Goal: Find specific page/section: Find specific page/section

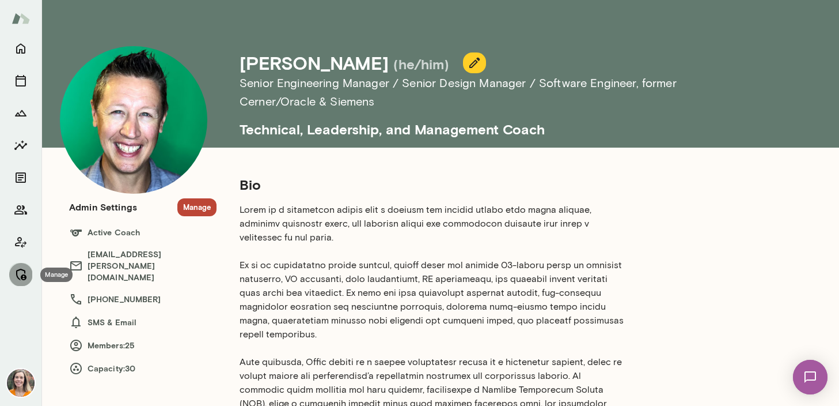
click at [21, 271] on icon "Manage" at bounding box center [21, 274] width 14 height 14
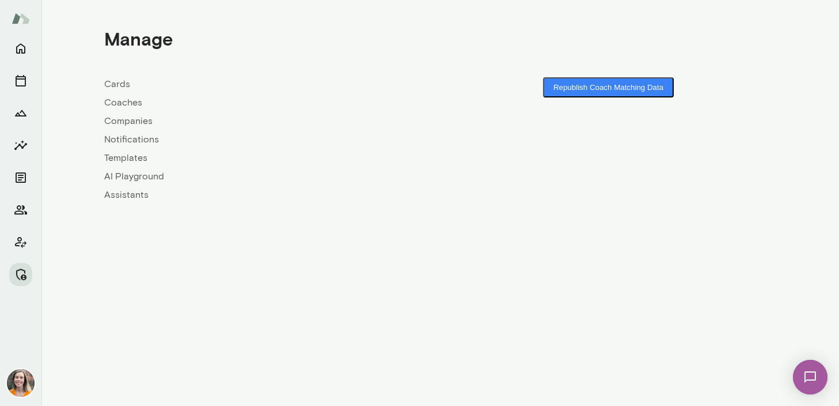
click at [119, 101] on link "Coaches" at bounding box center [272, 103] width 336 height 14
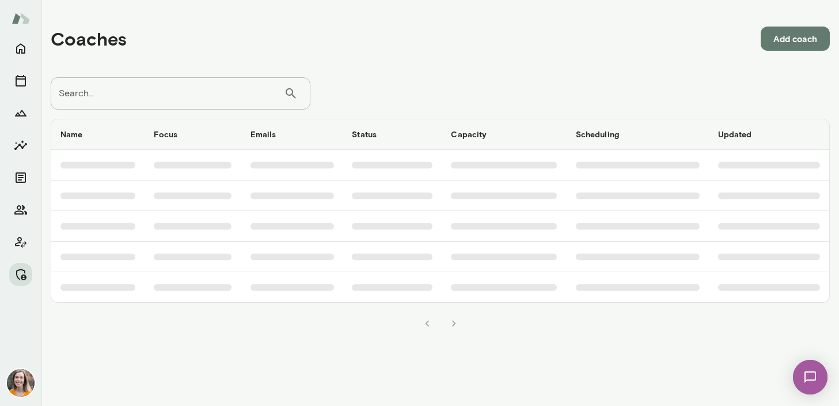
click at [141, 94] on input "Search..." at bounding box center [167, 93] width 233 height 32
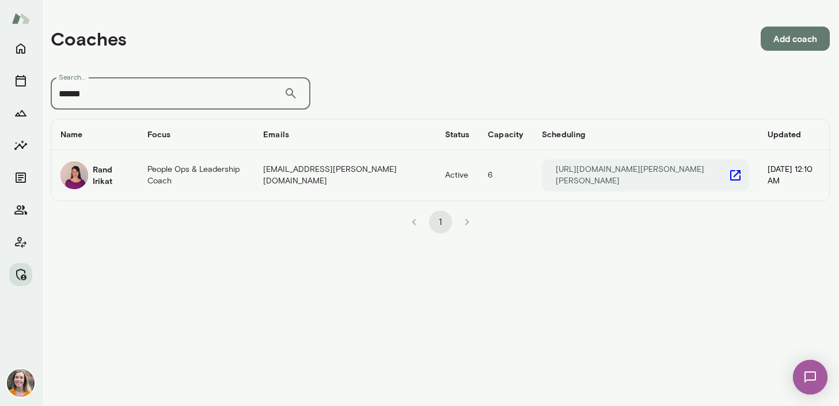
type input "******"
click at [111, 183] on div "Rand Irikat" at bounding box center [94, 175] width 69 height 28
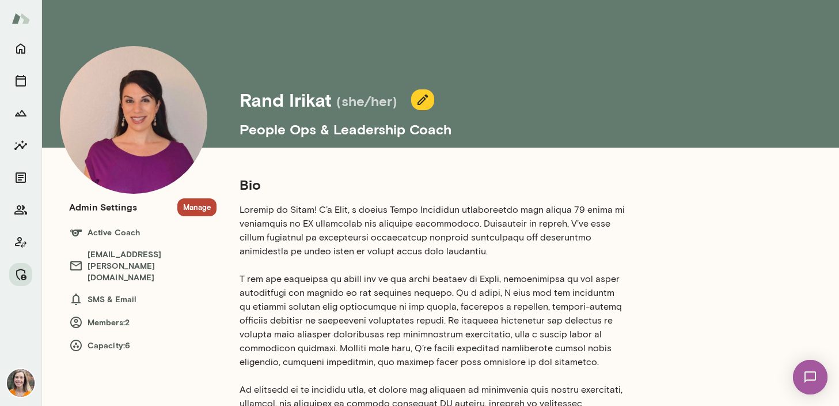
click at [195, 207] on button "Manage" at bounding box center [196, 207] width 39 height 18
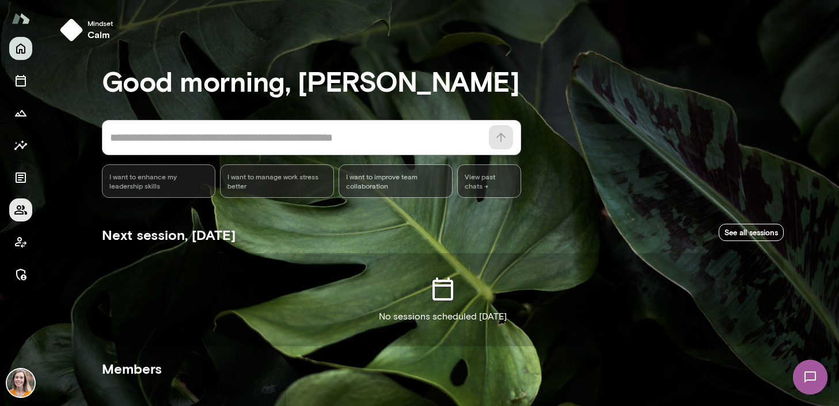
click at [21, 209] on icon "Members" at bounding box center [21, 210] width 14 height 14
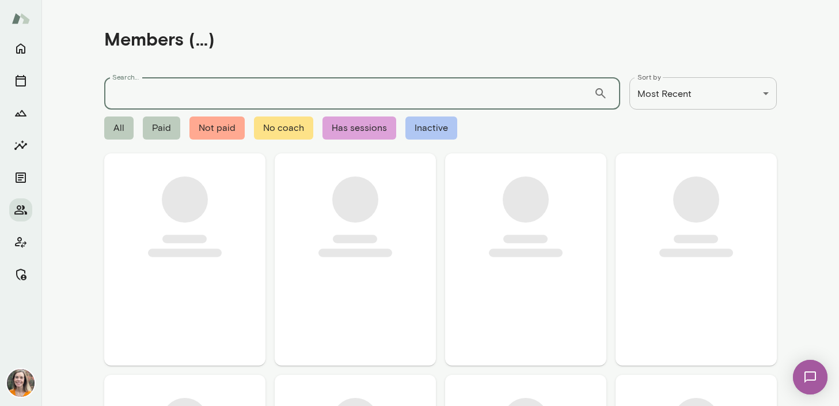
click at [164, 99] on input "Search..." at bounding box center [349, 93] width 490 height 32
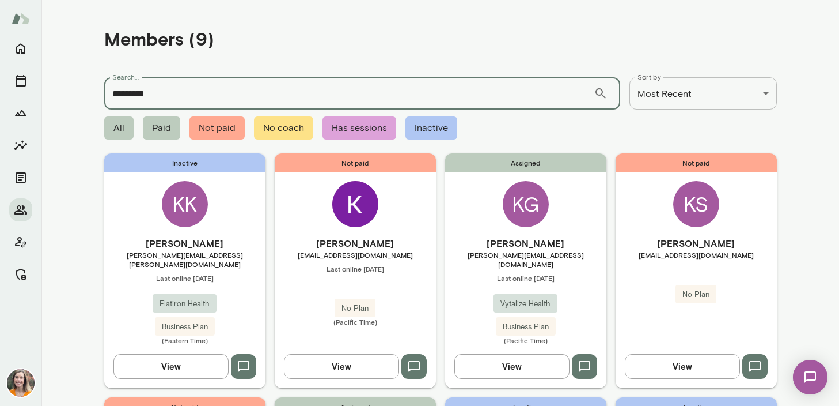
type input "********"
click at [562, 257] on span "[PERSON_NAME][EMAIL_ADDRESS][DOMAIN_NAME]" at bounding box center [525, 259] width 161 height 18
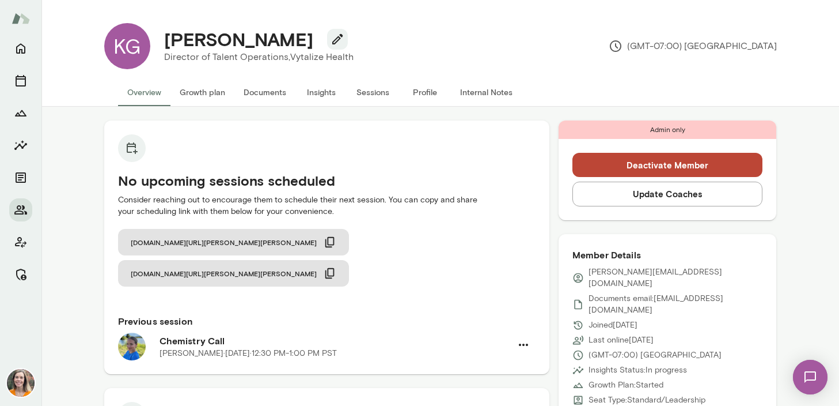
click at [375, 93] on button "Sessions" at bounding box center [373, 92] width 52 height 28
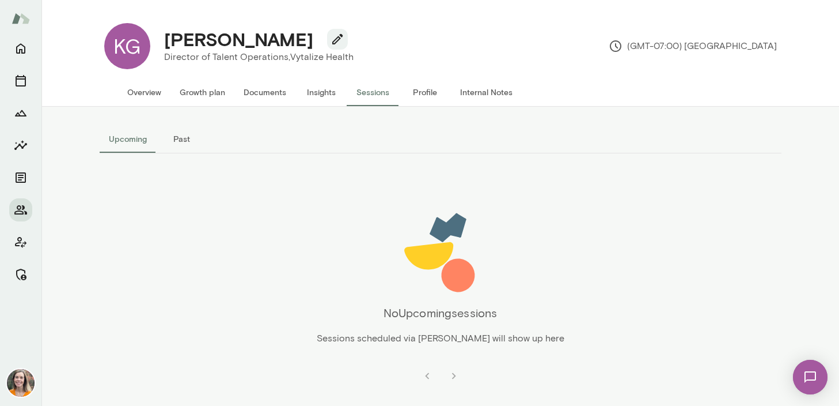
click at [181, 138] on button "Past" at bounding box center [182, 139] width 52 height 28
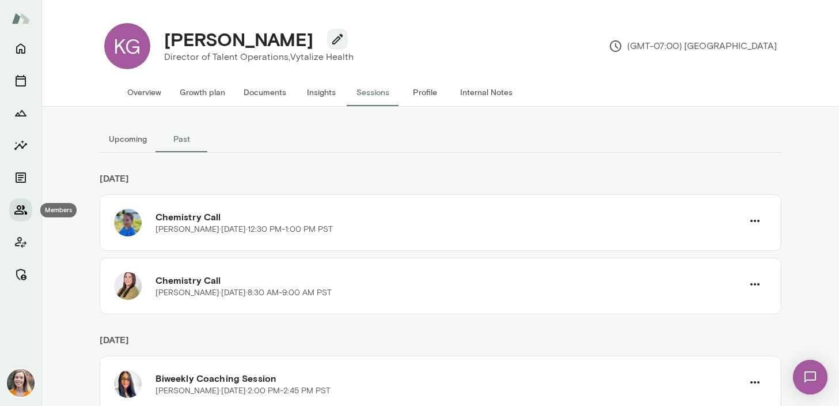
click at [14, 211] on icon "Members" at bounding box center [21, 210] width 14 height 14
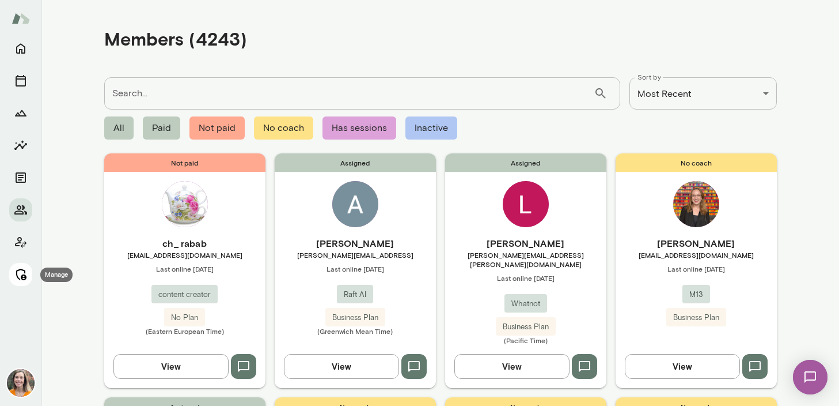
click at [22, 276] on icon "Manage" at bounding box center [21, 274] width 10 height 12
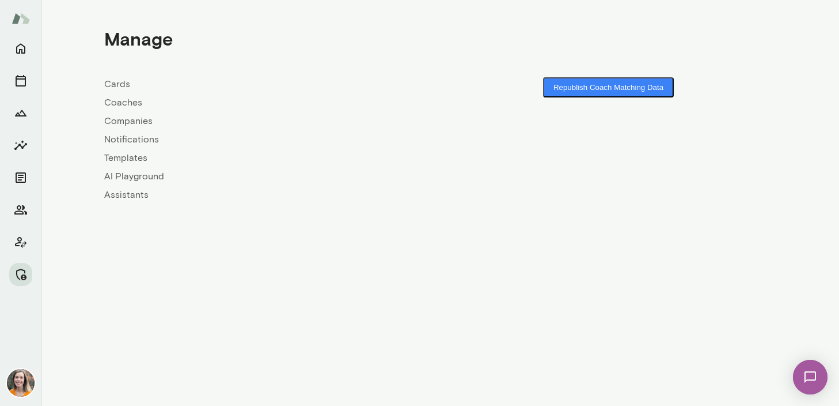
click at [126, 103] on link "Coaches" at bounding box center [272, 103] width 336 height 14
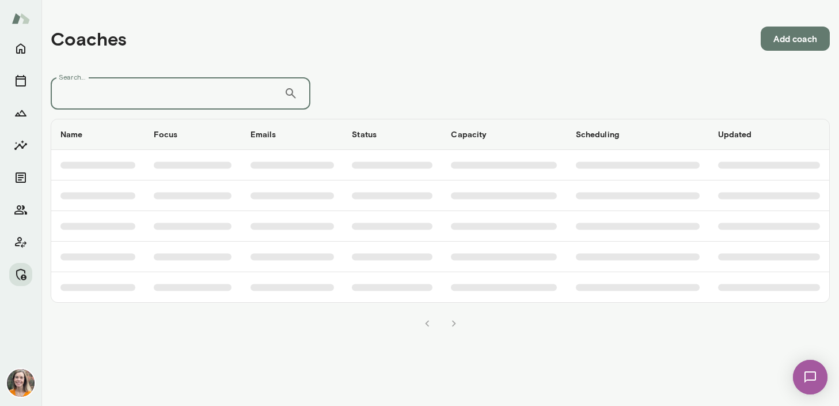
click at [152, 97] on input "Search..." at bounding box center [167, 93] width 233 height 32
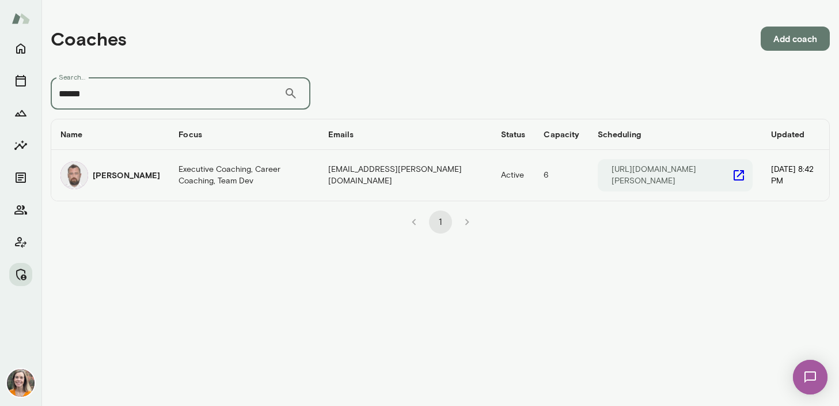
type input "******"
click at [133, 178] on h6 "[PERSON_NAME]" at bounding box center [126, 175] width 67 height 12
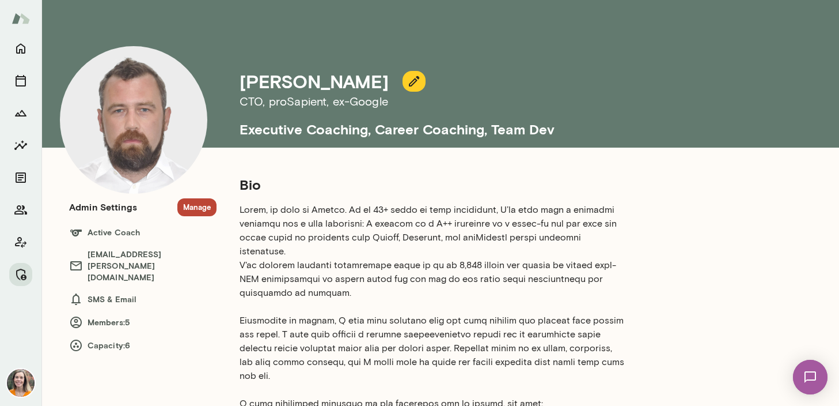
click at [194, 207] on button "Manage" at bounding box center [196, 207] width 39 height 18
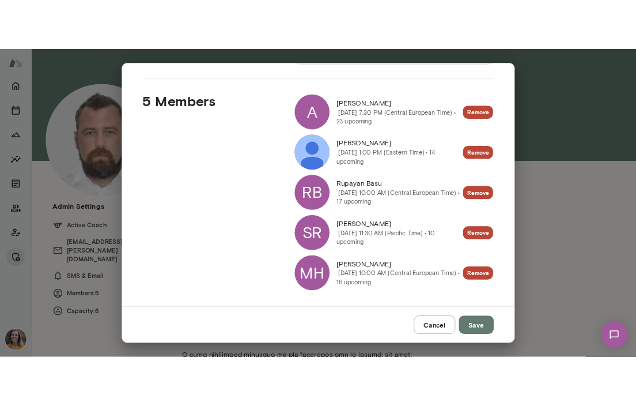
scroll to position [150, 0]
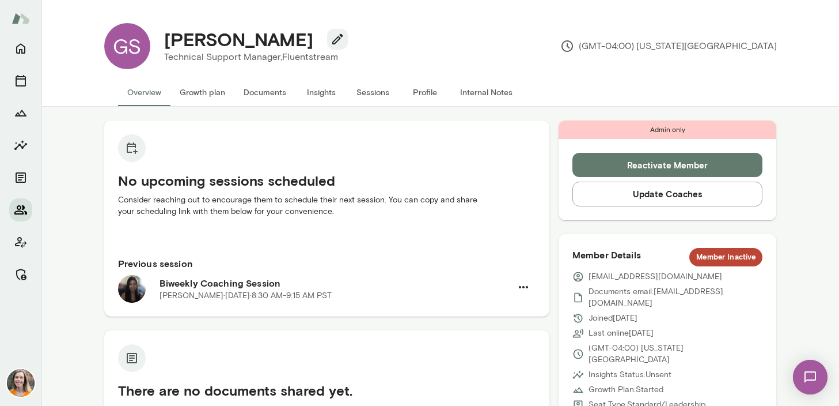
click at [20, 211] on icon "Members" at bounding box center [20, 209] width 13 height 9
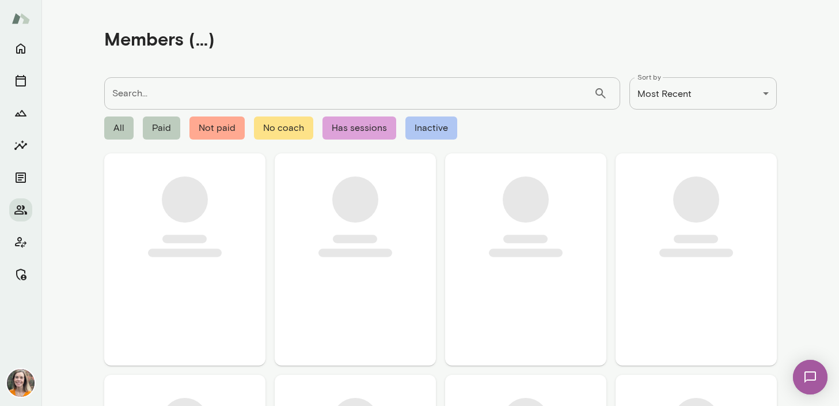
click at [146, 93] on input "Search..." at bounding box center [349, 93] width 490 height 32
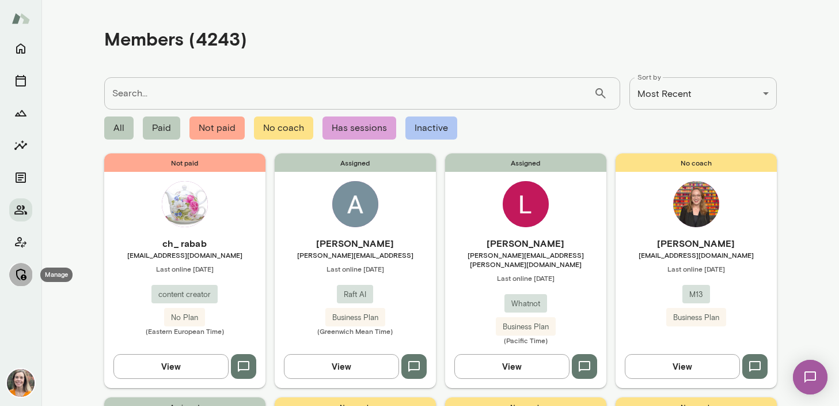
click at [20, 274] on icon "Manage" at bounding box center [21, 274] width 14 height 14
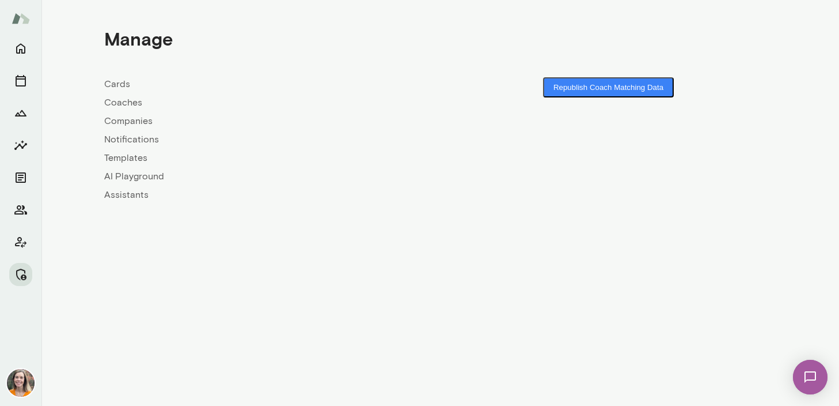
click at [120, 104] on link "Coaches" at bounding box center [272, 103] width 336 height 14
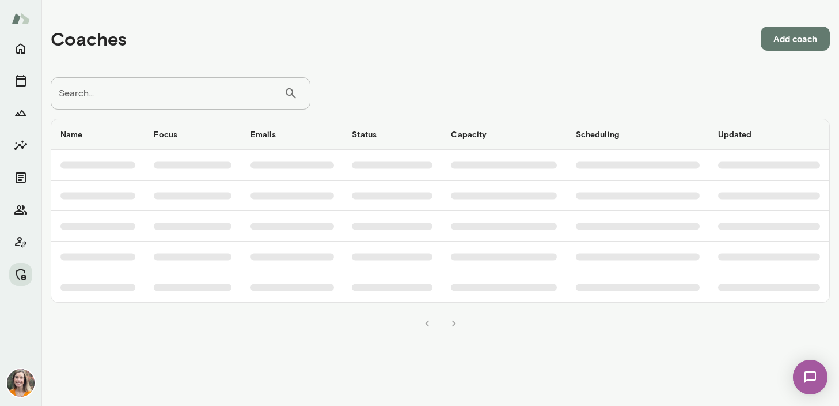
click at [149, 97] on input "Search..." at bounding box center [167, 93] width 233 height 32
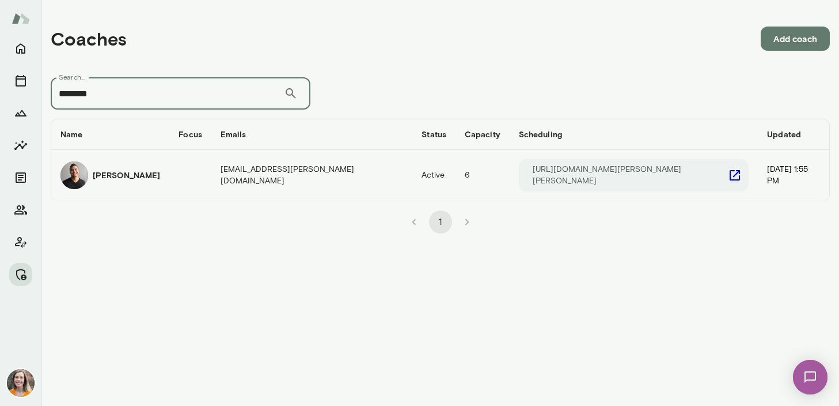
type input "********"
click at [147, 169] on h6 "Steven Villarino" at bounding box center [126, 175] width 67 height 12
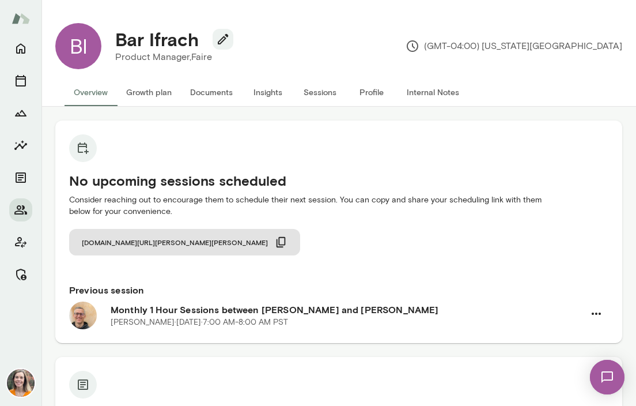
scroll to position [149, 0]
